Goal: Task Accomplishment & Management: Manage account settings

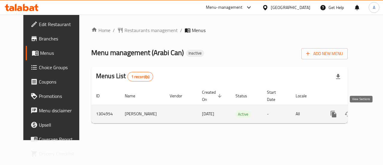
click at [373, 117] on icon "enhanced table" at bounding box center [376, 113] width 7 height 7
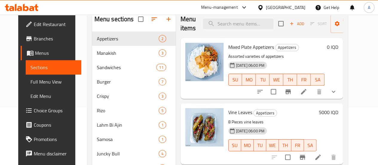
scroll to position [56, 0]
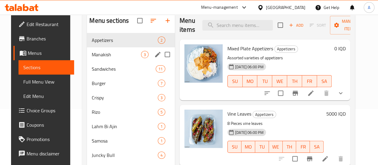
click at [127, 62] on div "Manakish 3" at bounding box center [131, 54] width 88 height 14
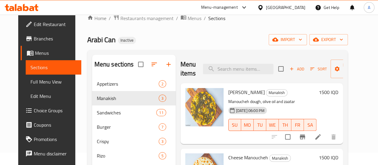
scroll to position [7, 0]
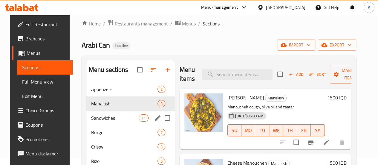
click at [102, 121] on span "Sandwiches" at bounding box center [115, 117] width 48 height 7
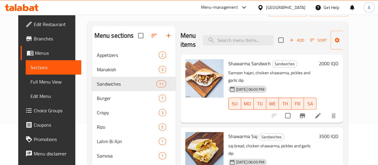
scroll to position [41, 0]
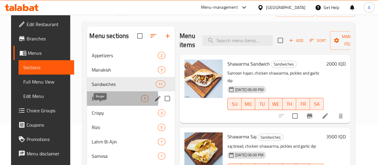
click at [108, 102] on span "Burger" at bounding box center [116, 98] width 49 height 7
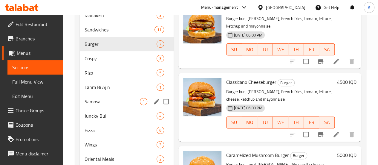
scroll to position [95, 0]
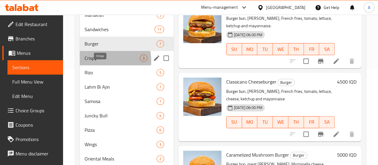
click at [101, 62] on span "Crispy" at bounding box center [112, 57] width 55 height 7
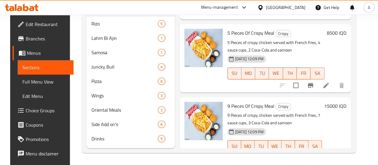
scroll to position [8, 0]
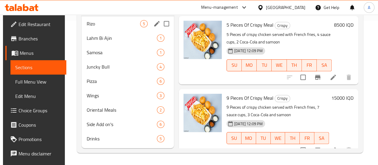
click at [116, 27] on span "Rizo" at bounding box center [113, 23] width 54 height 7
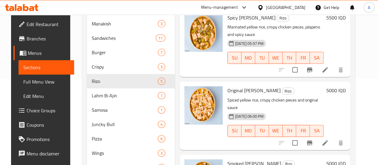
scroll to position [87, 0]
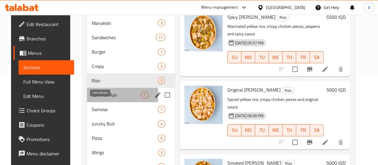
click at [109, 98] on span "Lahm Bi Ajin" at bounding box center [116, 94] width 49 height 7
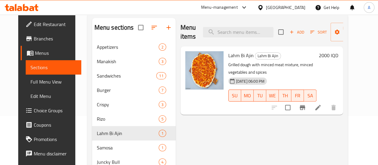
scroll to position [153, 0]
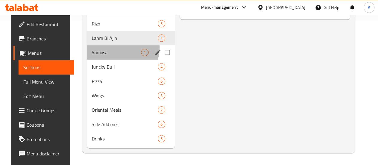
click at [113, 48] on div "Samosa 1" at bounding box center [131, 52] width 88 height 14
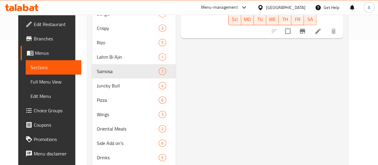
scroll to position [146, 0]
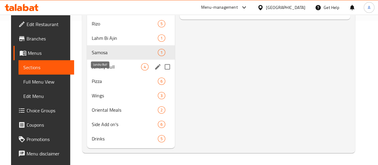
click at [92, 70] on span "Juncky Bull" at bounding box center [116, 66] width 49 height 7
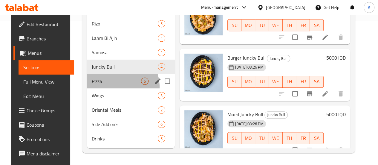
click at [110, 87] on div "Pizza 6" at bounding box center [131, 81] width 88 height 14
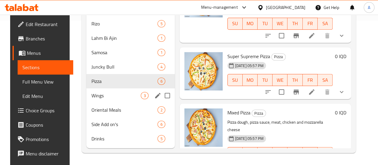
click at [109, 90] on div "Wings 3" at bounding box center [130, 95] width 88 height 14
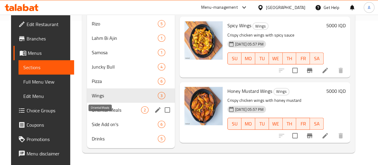
click at [104, 110] on span "Oriental Meals" at bounding box center [116, 109] width 49 height 7
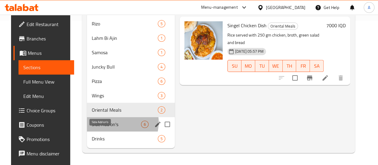
click at [105, 122] on span "Side Add on's" at bounding box center [116, 124] width 49 height 7
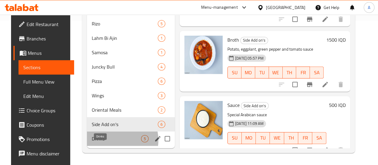
click at [108, 140] on span "Drinks" at bounding box center [116, 138] width 49 height 7
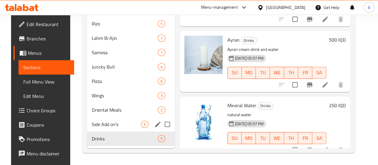
click at [107, 130] on div "Side Add on's 6" at bounding box center [131, 124] width 88 height 14
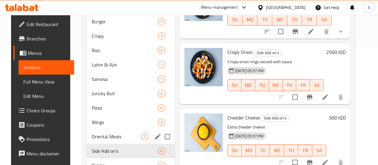
click at [108, 139] on div "Oriental Meals 2" at bounding box center [131, 136] width 88 height 14
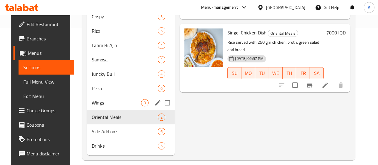
click at [107, 106] on span "Wings" at bounding box center [116, 102] width 49 height 7
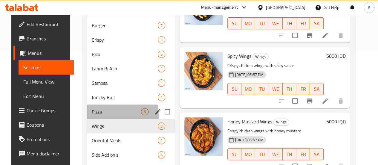
click at [93, 119] on div "Pizza 6" at bounding box center [131, 111] width 88 height 14
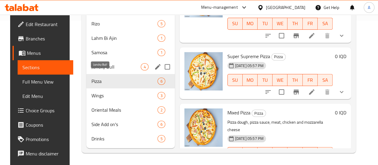
click at [96, 68] on span "Juncky Bull" at bounding box center [116, 66] width 50 height 7
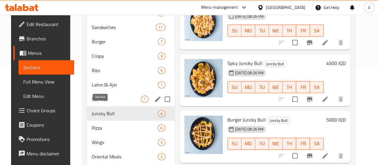
click at [113, 103] on span "Samosa" at bounding box center [116, 98] width 49 height 7
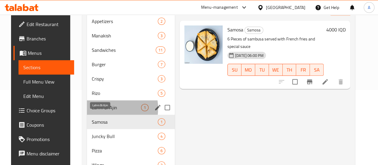
click at [95, 111] on span "Lahm Bi Ajin" at bounding box center [116, 107] width 49 height 7
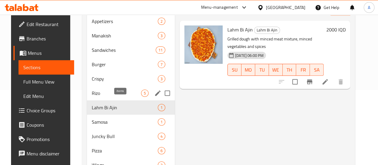
click at [142, 96] on span "5" at bounding box center [145, 93] width 7 height 6
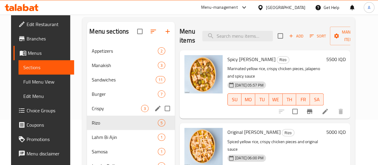
click at [112, 112] on span "Crispy" at bounding box center [116, 108] width 49 height 7
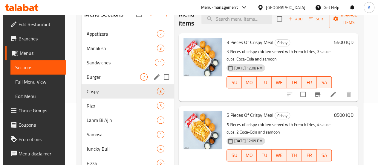
click at [114, 81] on div "Burger 7" at bounding box center [128, 77] width 92 height 14
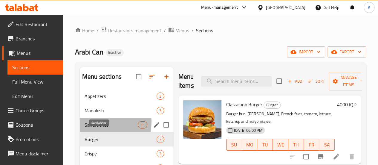
click at [103, 128] on span "Sandwiches" at bounding box center [111, 124] width 53 height 7
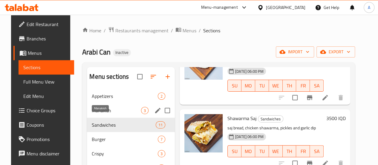
click at [112, 114] on span "Manakish" at bounding box center [116, 110] width 49 height 7
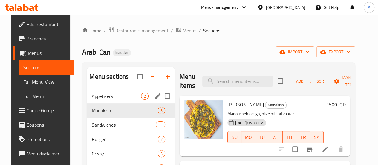
click at [111, 101] on div "Appetizers 2" at bounding box center [131, 96] width 88 height 14
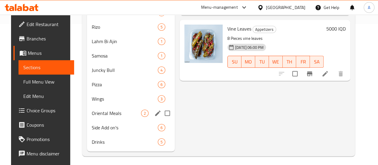
scroll to position [153, 0]
